Goal: Check status

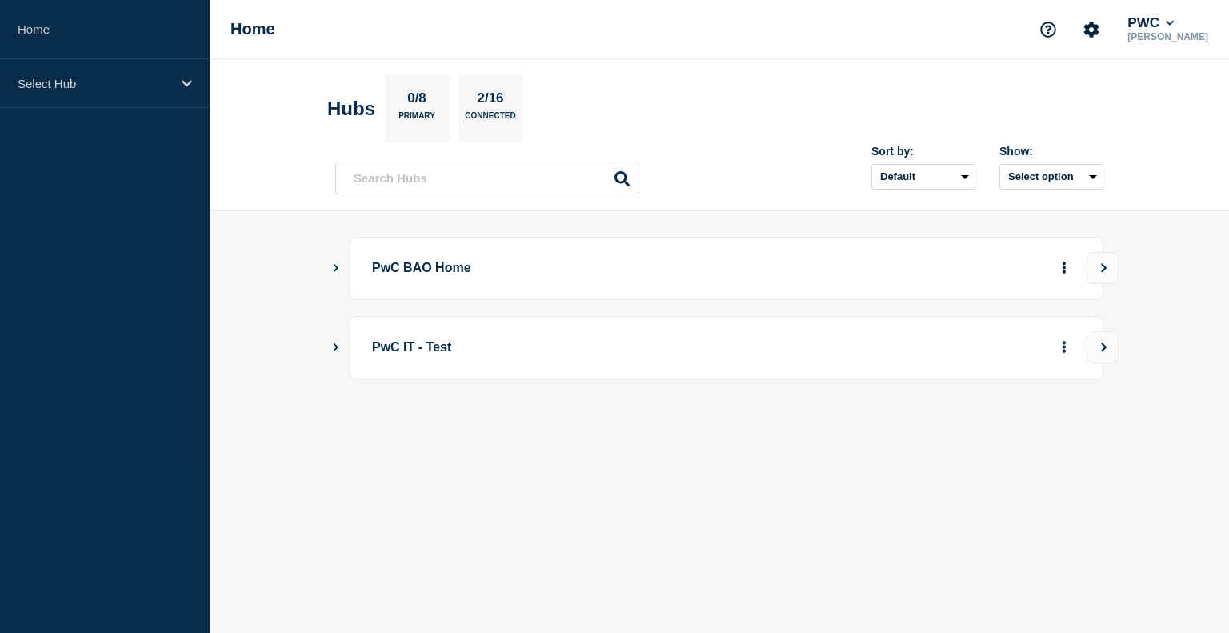
click at [334, 266] on icon "Show Connected Hubs" at bounding box center [335, 267] width 10 height 8
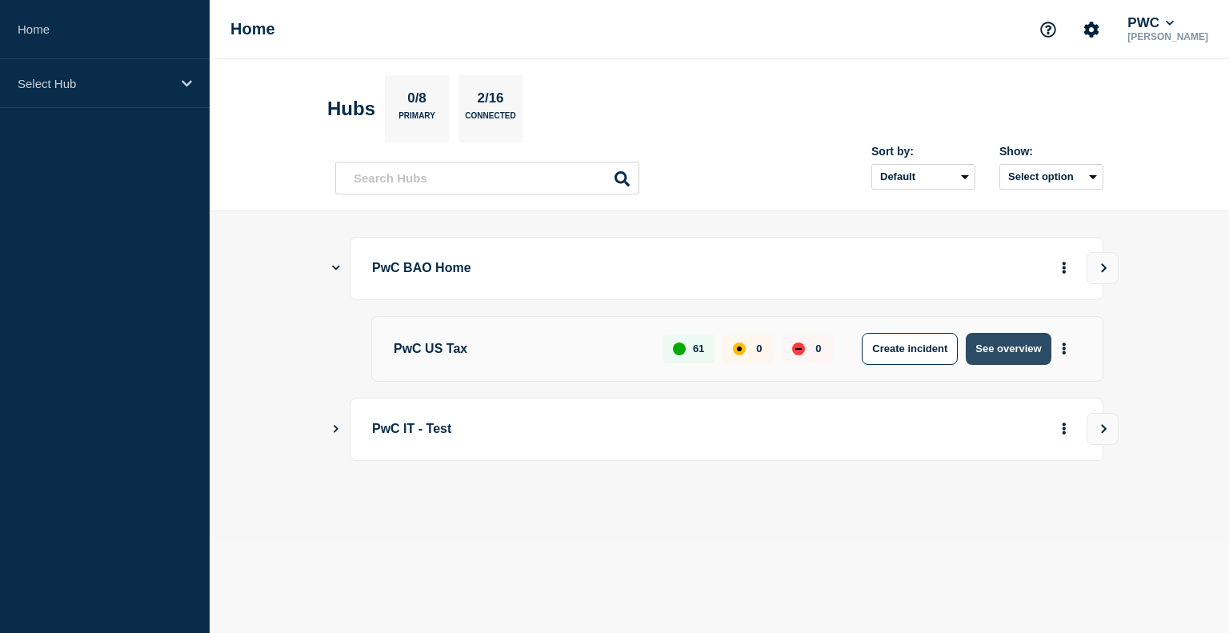
click at [988, 351] on button "See overview" at bounding box center [1008, 349] width 85 height 32
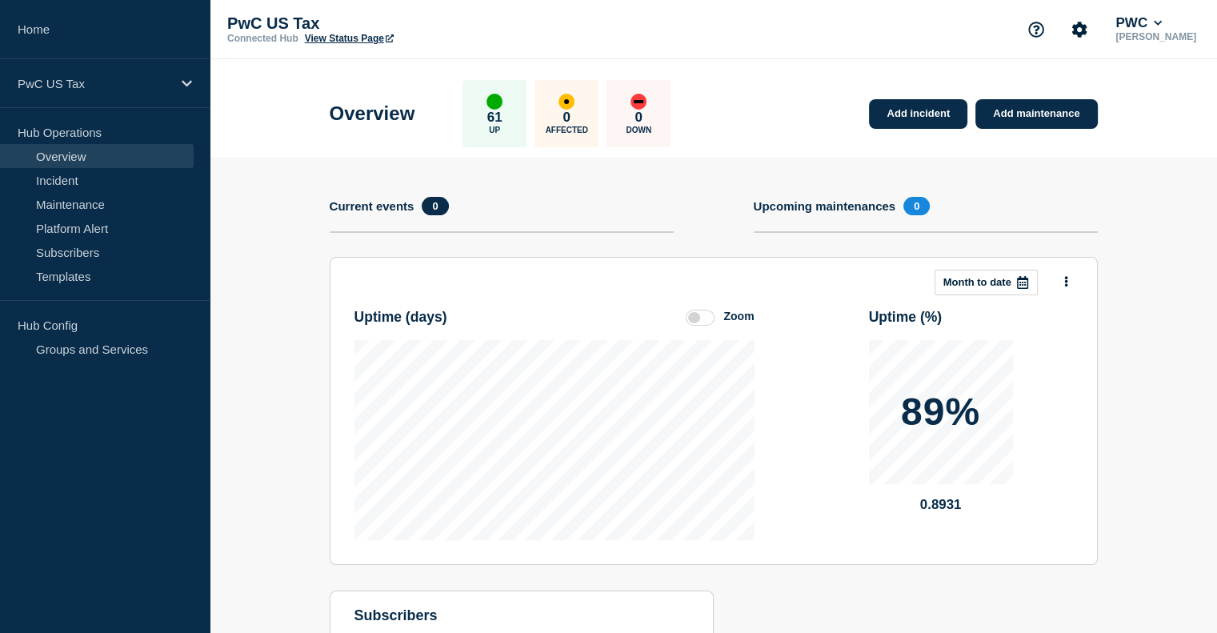
click at [342, 35] on link "View Status Page" at bounding box center [349, 38] width 89 height 11
click at [93, 178] on link "Incident" at bounding box center [97, 180] width 194 height 24
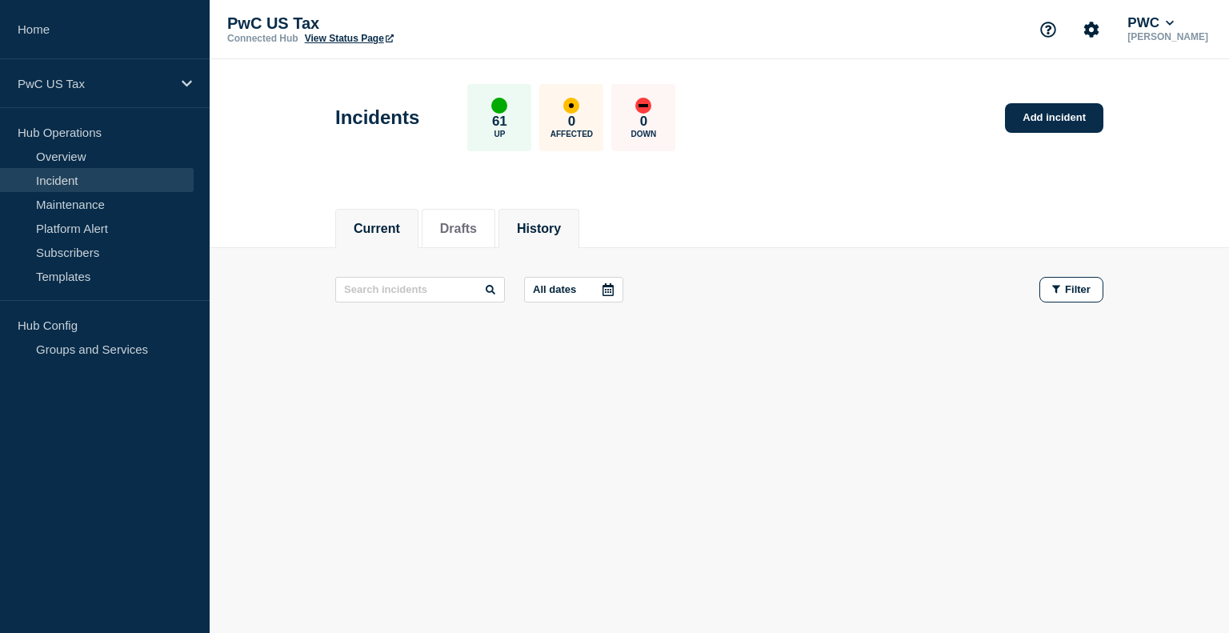
click at [530, 223] on button "History" at bounding box center [539, 229] width 44 height 14
